Goal: Communication & Community: Answer question/provide support

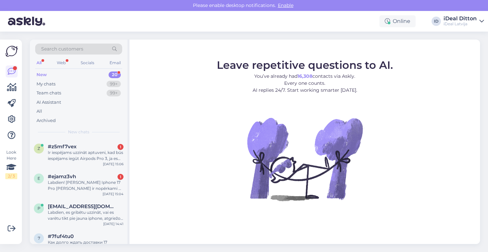
click at [483, 23] on icon at bounding box center [482, 21] width 5 height 5
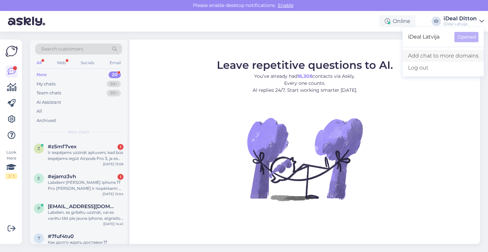
click at [458, 56] on link "Add chat to more domains" at bounding box center [443, 56] width 81 height 12
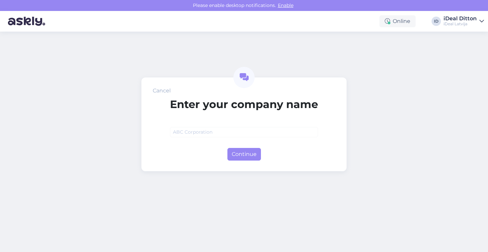
click at [169, 91] on div "Cancel" at bounding box center [162, 91] width 18 height 8
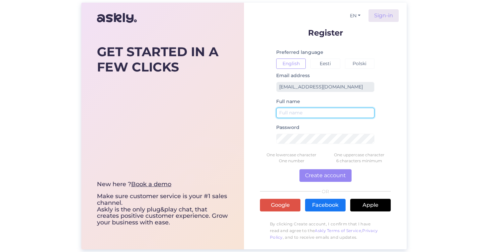
click at [330, 111] on input "text" at bounding box center [325, 113] width 98 height 10
type input "C&C Daugavpils"
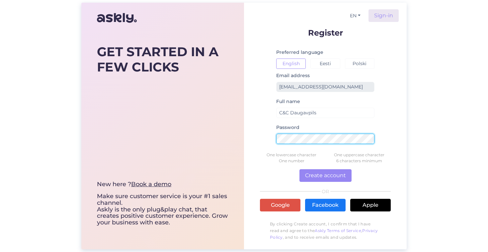
click at [183, 130] on div "GET STARTED IN A FEW CLICKS New here ? Book a demo Make sure customer service i…" at bounding box center [244, 126] width 326 height 246
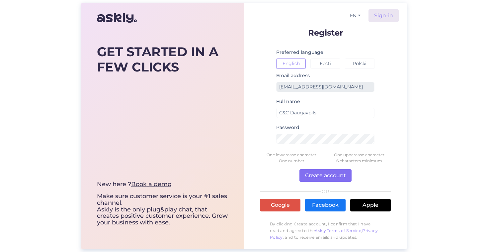
click at [338, 173] on button "Create account" at bounding box center [326, 175] width 52 height 13
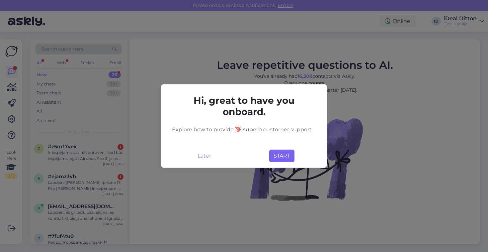
click at [283, 155] on button "START" at bounding box center [281, 155] width 25 height 13
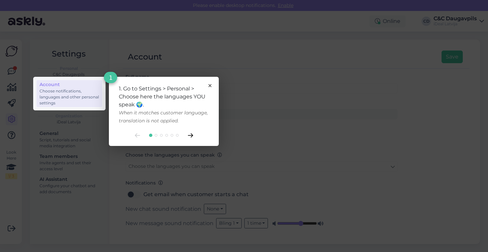
click at [188, 137] on icon at bounding box center [190, 135] width 5 height 4
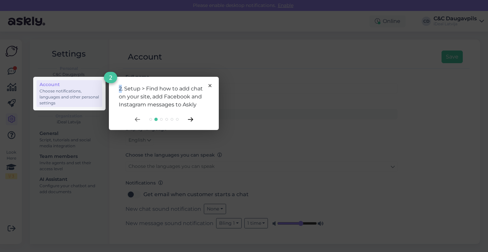
click at [188, 251] on div "2. Setup > Find how to add chat on your site, add Facebook and Instagram messag…" at bounding box center [244, 252] width 488 height 0
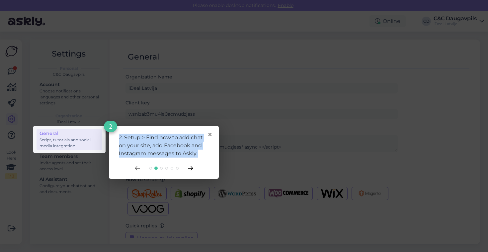
click at [188, 137] on div "2. Setup > Find how to add chat on your site, add Facebook and Instagram messag…" at bounding box center [164, 146] width 90 height 24
click at [209, 136] on div "2. Setup > Find how to add chat on your site, add Facebook and Instagram messag…" at bounding box center [164, 152] width 110 height 53
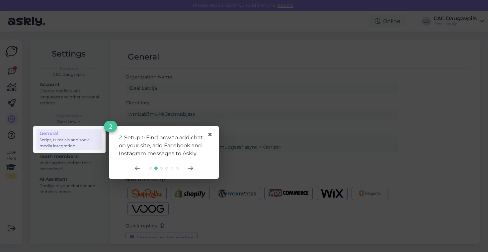
click at [210, 134] on icon at bounding box center [210, 134] width 3 height 3
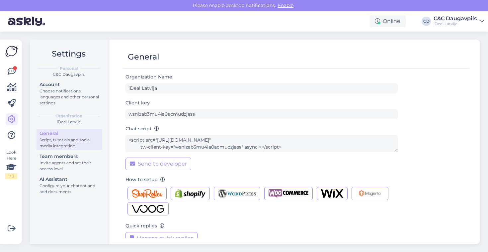
click at [11, 49] on img at bounding box center [11, 51] width 13 height 13
click at [472, 20] on div "C&C Daugavpils" at bounding box center [455, 18] width 43 height 5
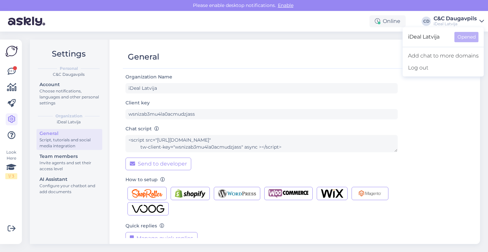
click at [324, 25] on div "Online CD C&C Daugavpils iDeal Latvija iDeal Latvija Opened Add chat to more do…" at bounding box center [244, 21] width 488 height 21
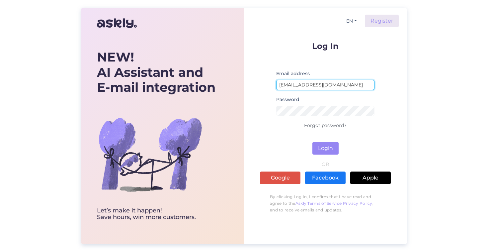
type input "[EMAIL_ADDRESS][DOMAIN_NAME]"
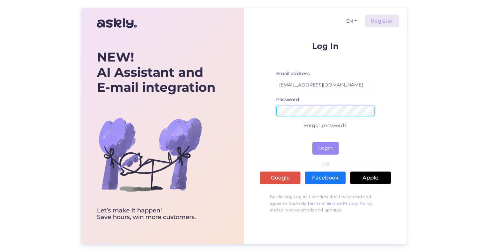
click at [326, 148] on button "Login" at bounding box center [326, 148] width 26 height 13
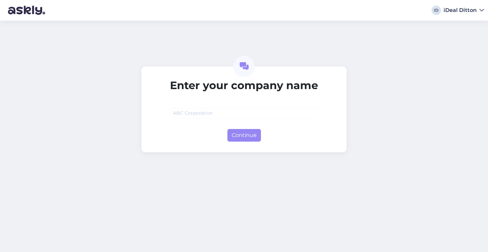
click at [480, 6] on div "ID iDeal Ditton" at bounding box center [244, 10] width 488 height 21
click at [471, 12] on div "iDeal Ditton" at bounding box center [460, 10] width 33 height 5
click at [472, 25] on div "Log out" at bounding box center [468, 22] width 31 height 12
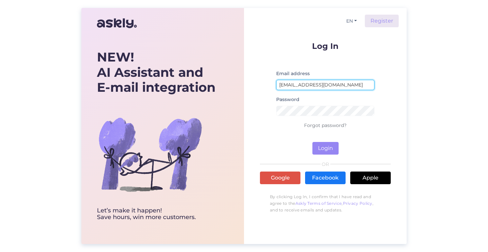
type input "[EMAIL_ADDRESS][DOMAIN_NAME]"
click at [326, 148] on button "Login" at bounding box center [326, 148] width 26 height 13
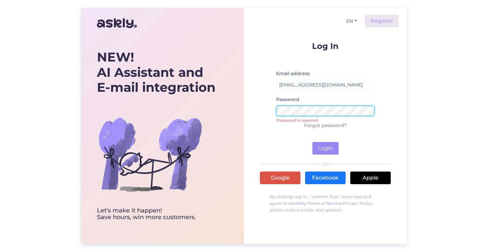
click at [326, 148] on button "Login" at bounding box center [326, 148] width 26 height 13
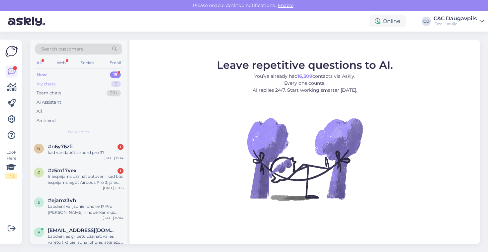
click at [63, 82] on div "My chats 0" at bounding box center [78, 83] width 87 height 9
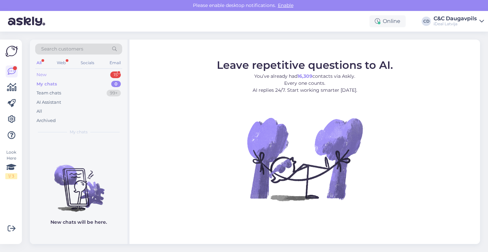
click at [60, 73] on div "New 15" at bounding box center [78, 74] width 87 height 9
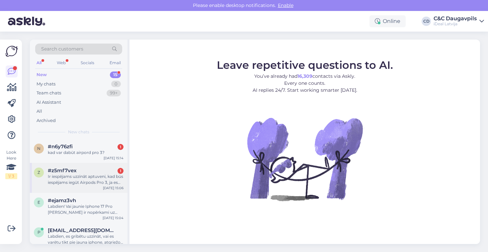
scroll to position [1, 0]
click at [100, 149] on div "kad var dabūt airpord pro 3?" at bounding box center [86, 152] width 76 height 6
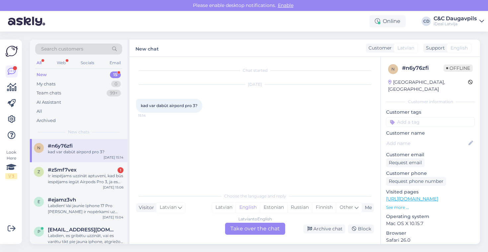
click at [264, 228] on div "Latvian to English Take over the chat" at bounding box center [255, 229] width 60 height 12
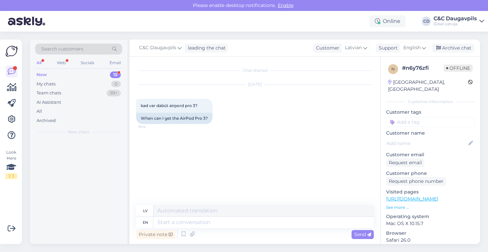
scroll to position [0, 0]
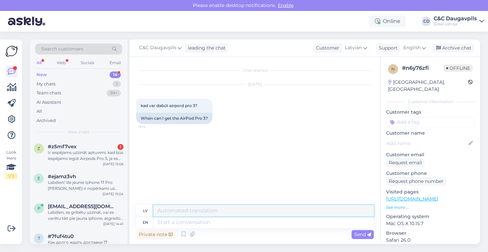
click at [237, 211] on textarea at bounding box center [263, 210] width 221 height 11
paste textarea "Diemžēl precīzu datumu šobrīd nevaram nosaukt, jo piegādes notiek ierobežotos d…"
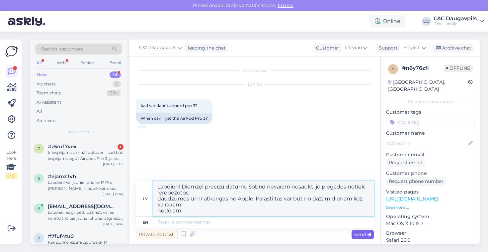
type textarea "Labdien! Diemžēl precīzu datumu šobrīd nevaram nosaukt, jo piegādes notiek iero…"
click at [363, 236] on span "Send" at bounding box center [362, 234] width 17 height 6
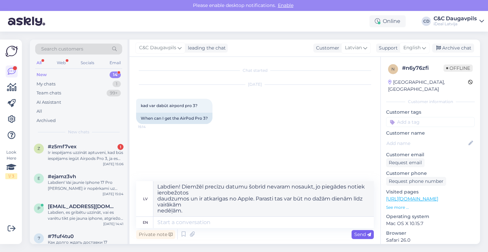
click at [371, 233] on div "Send" at bounding box center [363, 234] width 22 height 9
click at [210, 224] on textarea at bounding box center [263, 222] width 221 height 11
click at [159, 235] on div "Private note" at bounding box center [155, 234] width 39 height 9
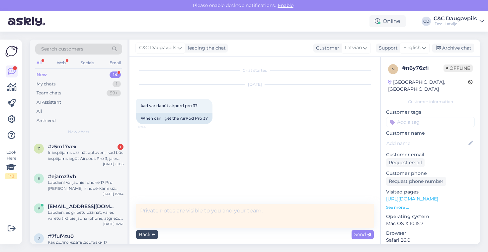
click at [152, 231] on div "Back" at bounding box center [147, 234] width 22 height 9
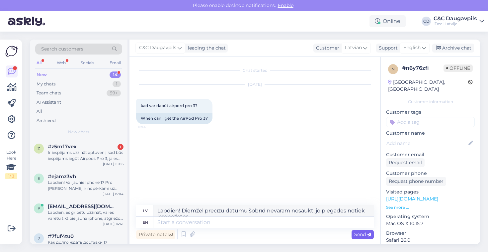
click at [363, 234] on span "Send" at bounding box center [362, 234] width 17 height 6
click at [369, 235] on icon at bounding box center [369, 235] width 4 height 4
click at [183, 234] on icon at bounding box center [184, 234] width 8 height 10
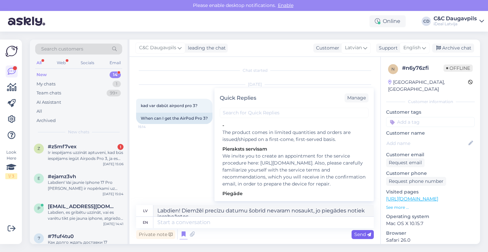
click at [370, 235] on icon at bounding box center [369, 235] width 4 height 4
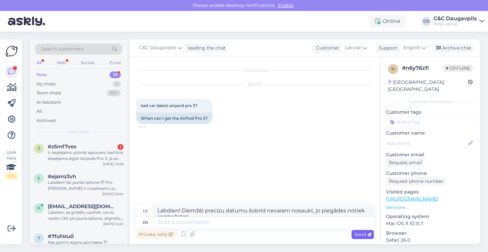
click at [370, 235] on icon at bounding box center [369, 235] width 4 height 4
click at [368, 212] on textarea "Labdien! Diemžēl precīzu datumu šobrīd nevaram nosaukt, jo piegādes notiek iero…" at bounding box center [263, 210] width 221 height 11
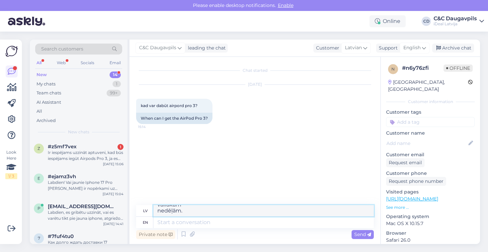
scroll to position [24, 0]
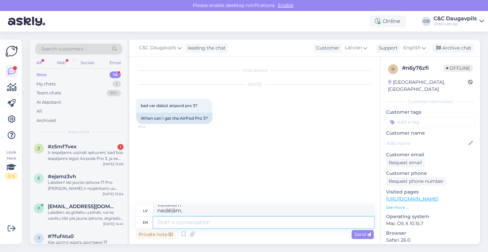
click at [299, 222] on textarea at bounding box center [263, 222] width 221 height 11
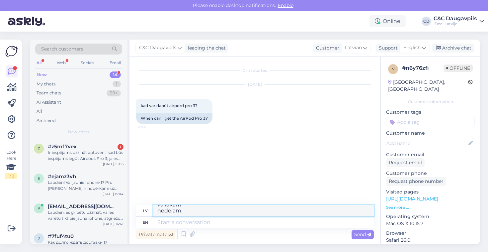
scroll to position [0, 0]
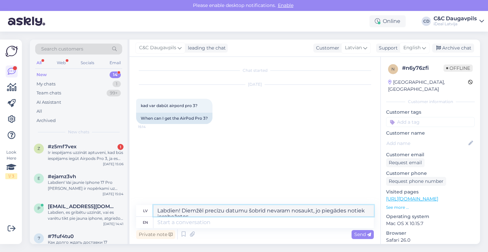
drag, startPoint x: 187, startPoint y: 214, endPoint x: 128, endPoint y: 165, distance: 76.5
click at [128, 165] on div "Search customers All Web Socials Email New 14 My chats 1 Team chats 99+ AI Assi…" at bounding box center [255, 142] width 450 height 204
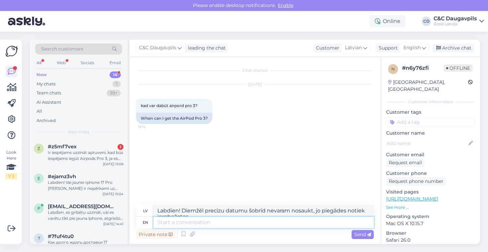
click at [176, 222] on textarea at bounding box center [263, 222] width 221 height 11
paste textarea "Hello! Unfortunately, we cannot give an exact date at this time, as deliveries …"
type textarea "Hello! Unfortunately, we cannot give an exact date at this time, as deliveries …"
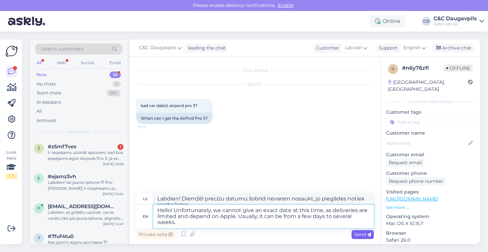
type textarea "Sveiki! Diemžēl šobrīd nevaram norādīt precīzu datumu, jo piegādes ir ierobežot…"
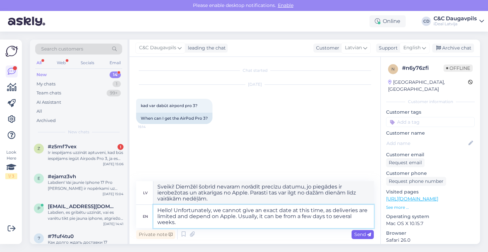
type textarea "Hello! Unfortunately, we cannot give an exact date at this time, as deliveries …"
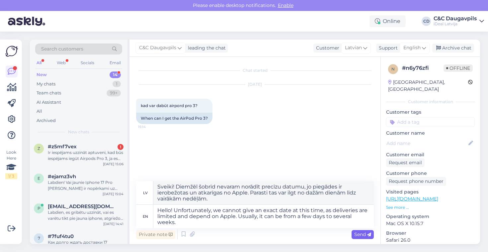
click at [365, 235] on span "Send" at bounding box center [362, 234] width 17 height 6
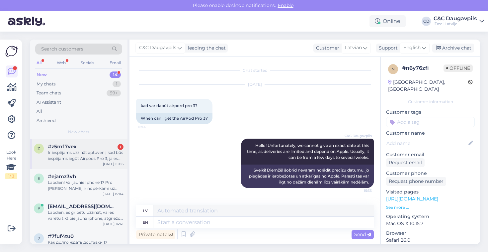
click at [82, 154] on div "Ir iespējams uzzināt aptuveni, kad būs iespējams iegūt Airpods Pro 3, ja es jau…" at bounding box center [86, 155] width 76 height 12
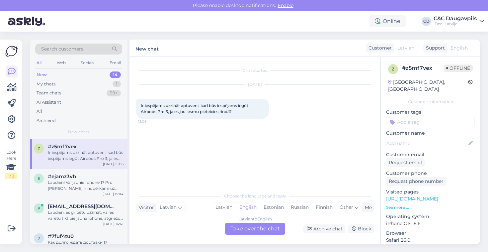
click at [238, 231] on div "Latvian to English Take over the chat" at bounding box center [255, 229] width 60 height 12
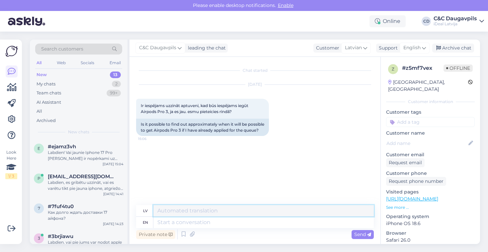
click at [177, 211] on textarea at bounding box center [263, 210] width 221 height 11
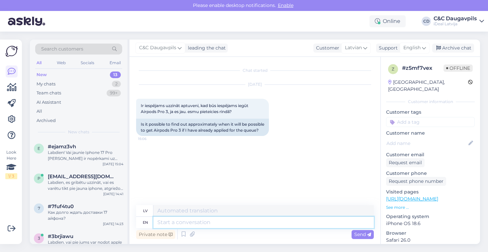
click at [179, 224] on textarea at bounding box center [263, 222] width 221 height 11
paste textarea "Hello! Unfortunately, we cannot give an exact date at this time, as deliveries …"
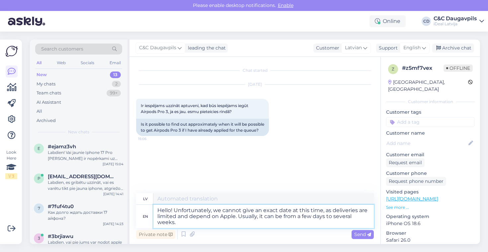
type textarea "Hello! Unfortunately, we cannot give an exact date at this time, as deliveries …"
type textarea "Sveiki! Diemžēl šobrīd nevaram norādīt precīzu datumu, jo piegādes ir ierobežot…"
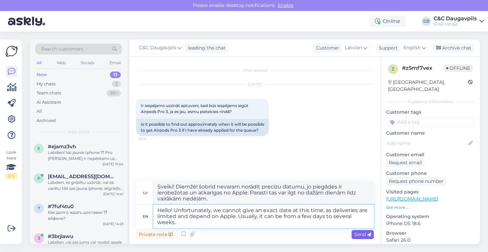
type textarea "Hello! Unfortunately, we cannot give an exact date at this time, as deliveries …"
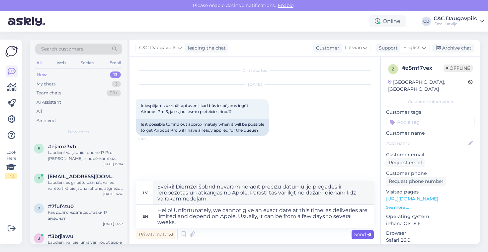
click at [360, 233] on span "Send" at bounding box center [362, 234] width 17 height 6
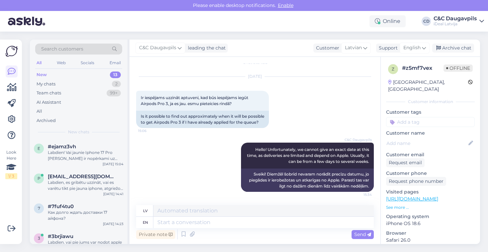
click at [53, 75] on div "New 13" at bounding box center [78, 74] width 87 height 9
click at [85, 86] on div "My chats 2" at bounding box center [78, 83] width 87 height 9
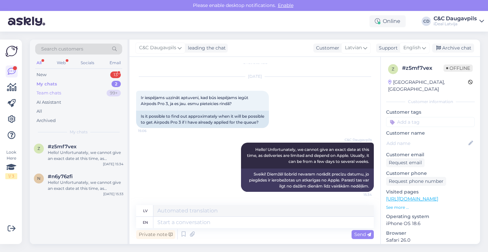
click at [77, 90] on div "Team chats 99+" at bounding box center [78, 92] width 87 height 9
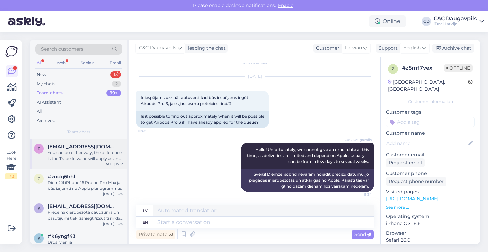
click at [69, 160] on div "You can do either way, the difference is the Trade In value will apply as an im…" at bounding box center [86, 155] width 76 height 12
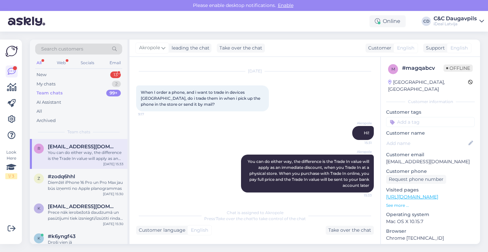
scroll to position [13, 0]
click at [53, 73] on div "New 13" at bounding box center [78, 74] width 87 height 9
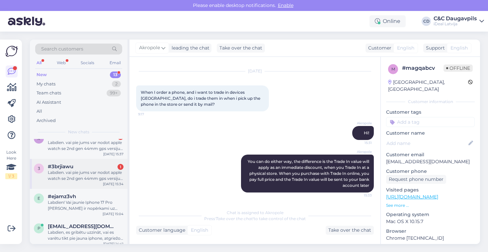
scroll to position [42, 0]
